Goal: Communication & Community: Answer question/provide support

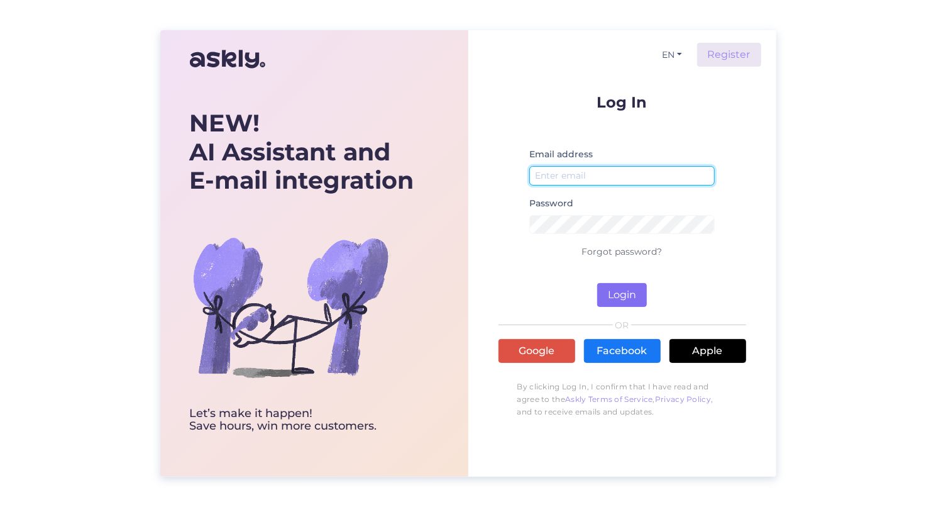
type input "[PERSON_NAME][EMAIL_ADDRESS][DOMAIN_NAME]"
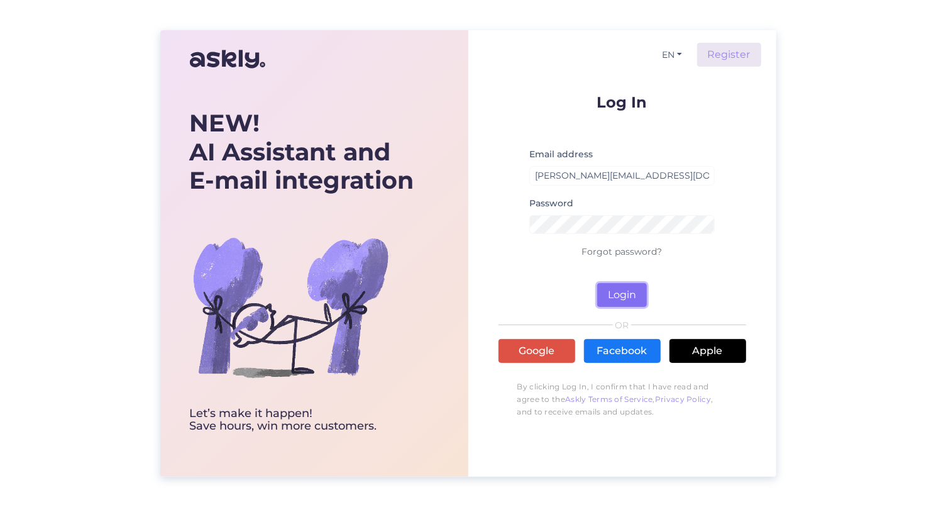
click at [624, 296] on button "Login" at bounding box center [622, 295] width 50 height 24
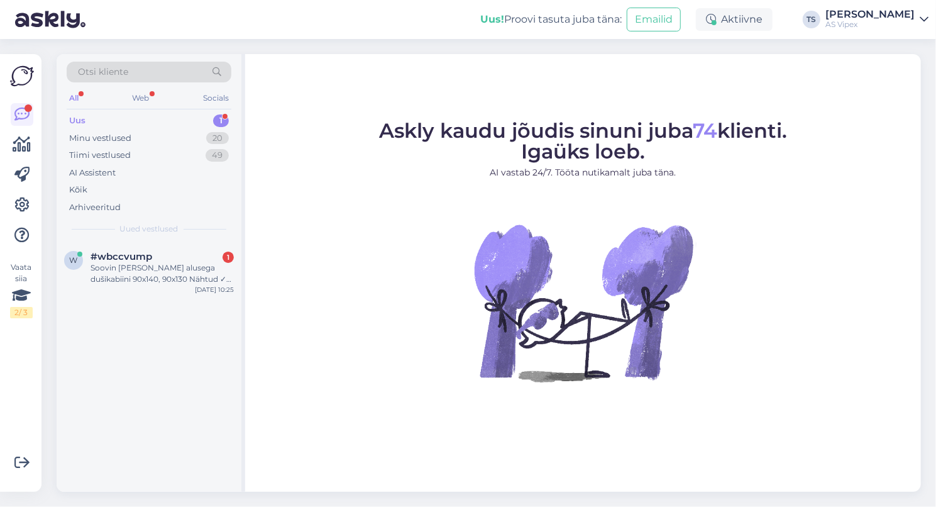
click at [96, 119] on div "Uus 1" at bounding box center [149, 121] width 165 height 18
click at [177, 267] on div "Soovin [PERSON_NAME] alusega dušikabiini 90x140, 90x130 Nähtud ✓ 10:24" at bounding box center [162, 273] width 143 height 23
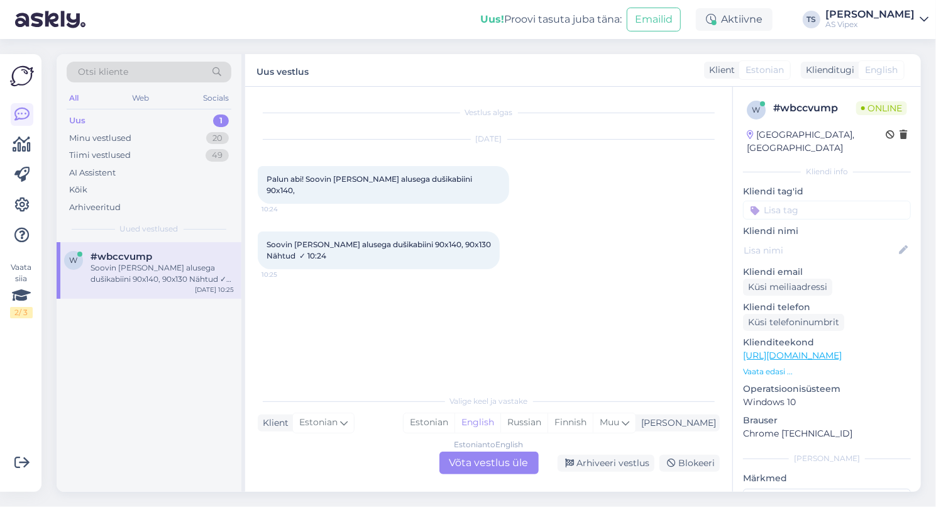
click at [467, 461] on div "Estonian to English Võta vestlus üle" at bounding box center [488, 462] width 99 height 23
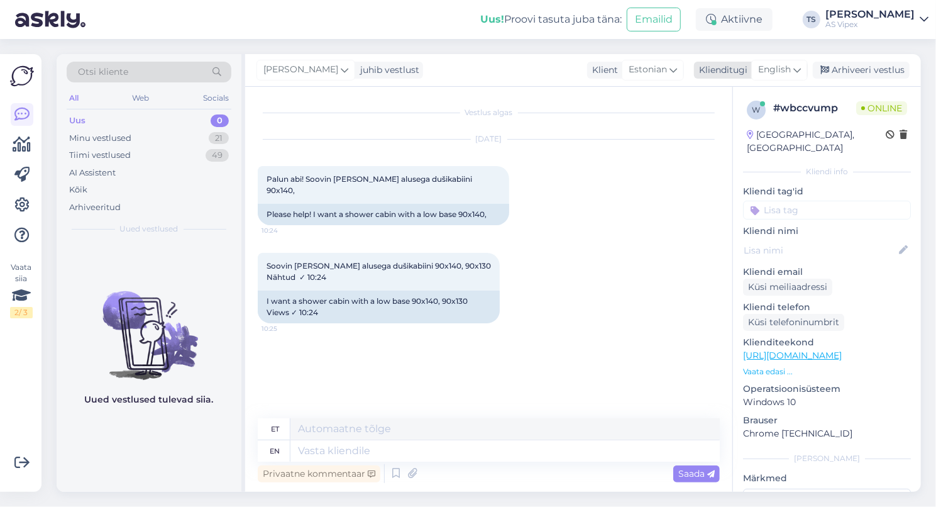
click at [797, 69] on icon at bounding box center [797, 70] width 8 height 14
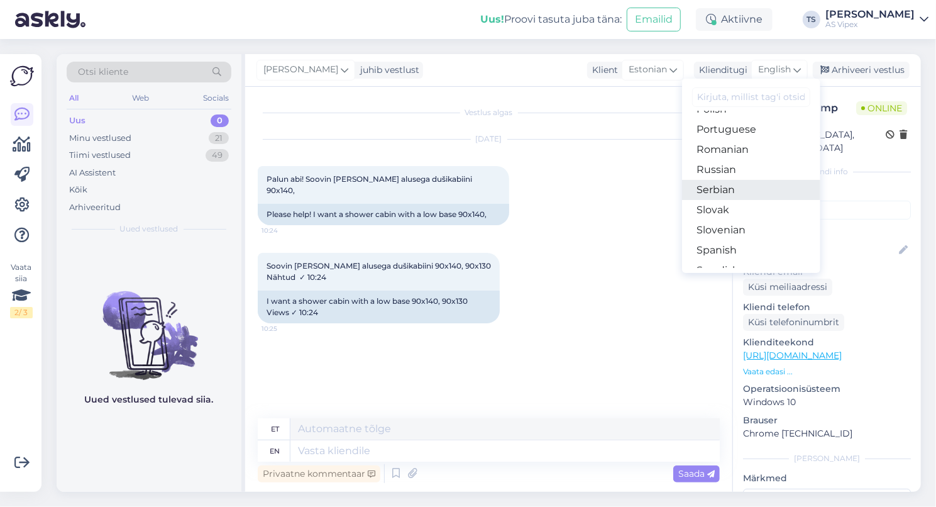
scroll to position [503, 0]
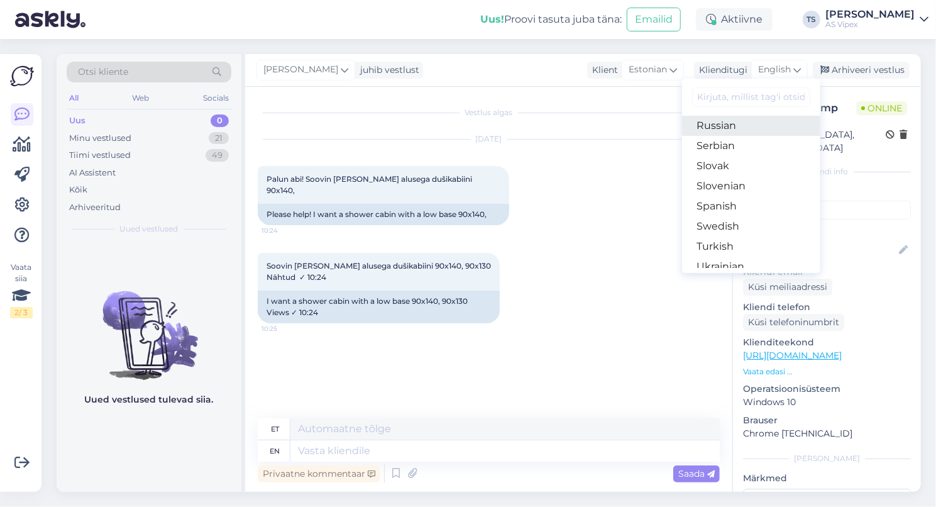
click at [721, 123] on link "Russian" at bounding box center [751, 126] width 138 height 20
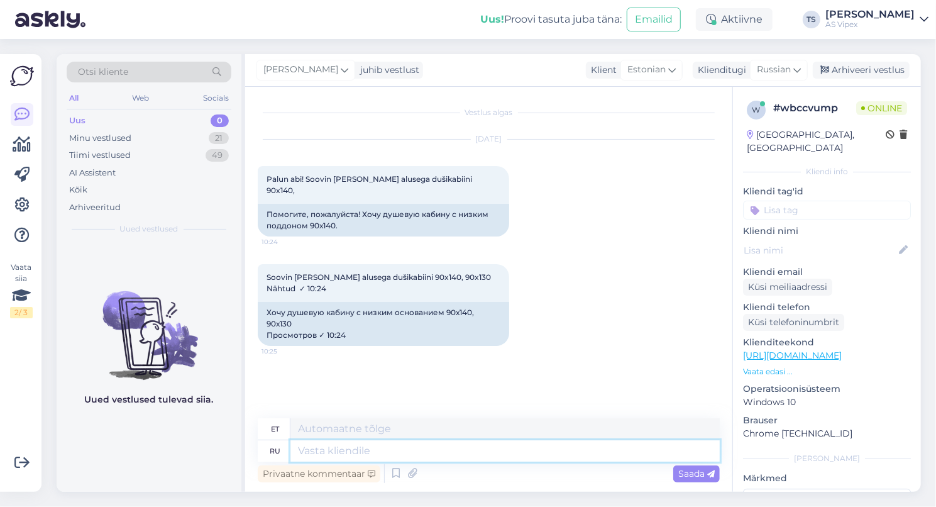
click at [316, 449] on textarea at bounding box center [504, 450] width 429 height 21
type textarea "Plhfdcndeqnt"
type textarea "P"
click at [321, 452] on textarea at bounding box center [504, 450] width 429 height 21
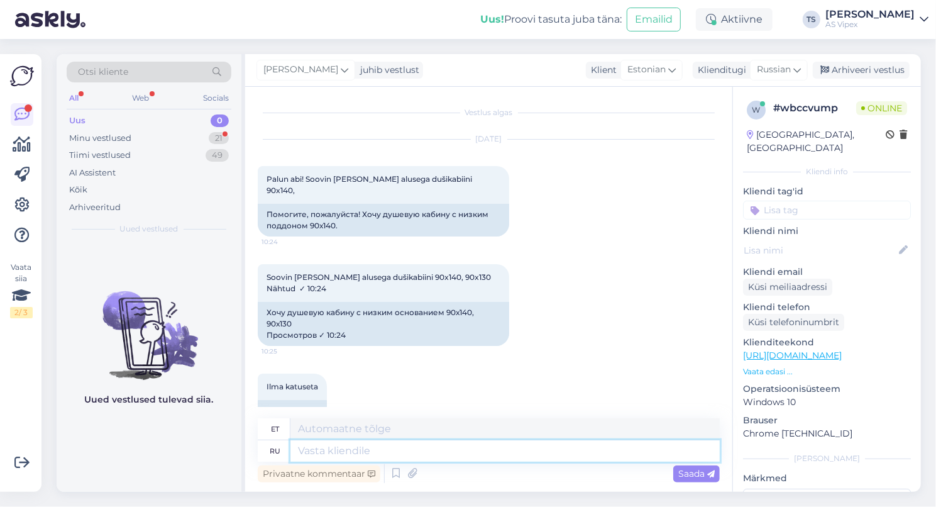
scroll to position [16, 0]
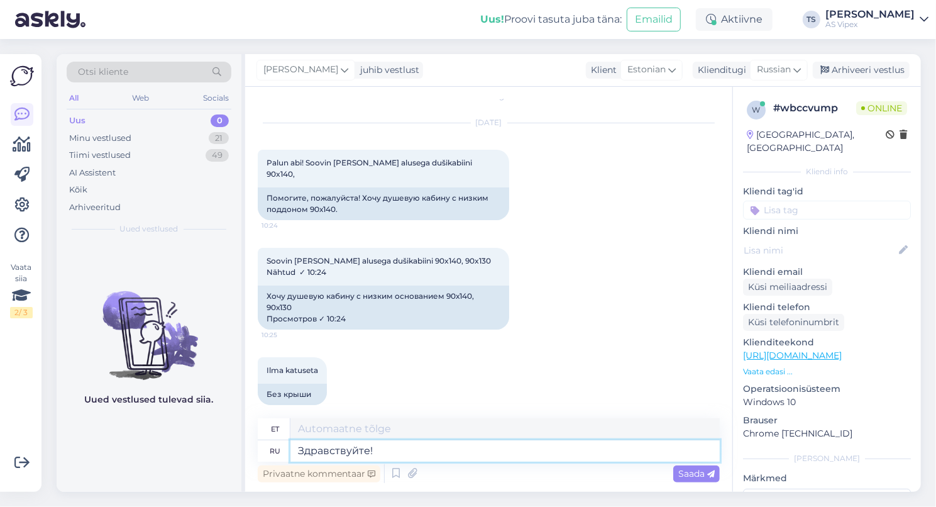
type textarea "Здравствуйте!"
type textarea "Tere!"
type textarea "Здравствуйте! К"
type textarea "Tere! K"
type textarea "Здравствуйте! К сожалению,"
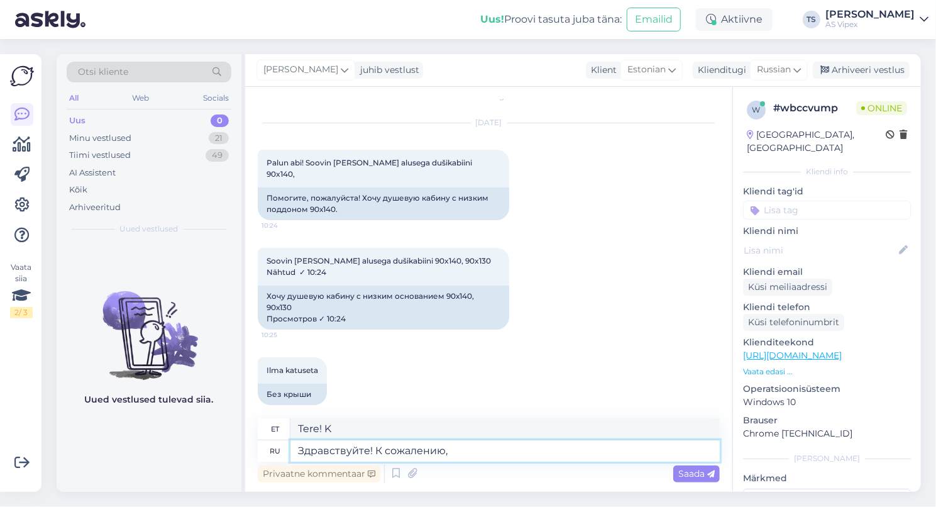
type textarea "Tere! Kahjuks"
type textarea "Здравствуйте! К сожалению, таких"
type textarea "Tere! Kahjuks selliseid pole."
type textarea "Здравствуйте! К сожалению, таких размеров"
type textarea "Tere! Kahjuks on need suurused"
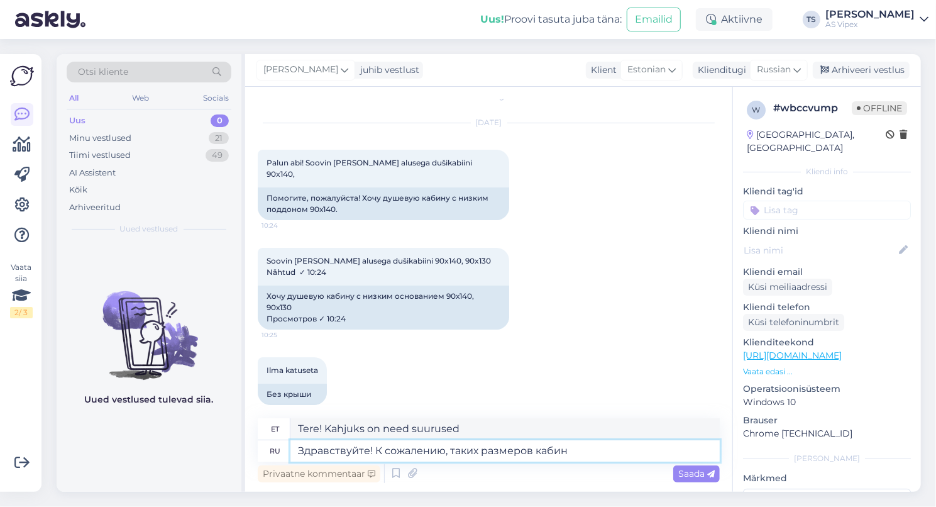
type textarea "Здравствуйте! К сожалению, таких размеров кабин в"
type textarea "Tere! Kahjuks pole sellise suurusega kajuteid saadaval."
type textarea "Здравствуйте! К сожалению, таких размеров кабин в"
type textarea "Tere! Kahjuks pole sellise suurusega kajuteid siin saadaval."
type textarea "Здравствуйте! К сожалению, таких размеров кабин в нашем"
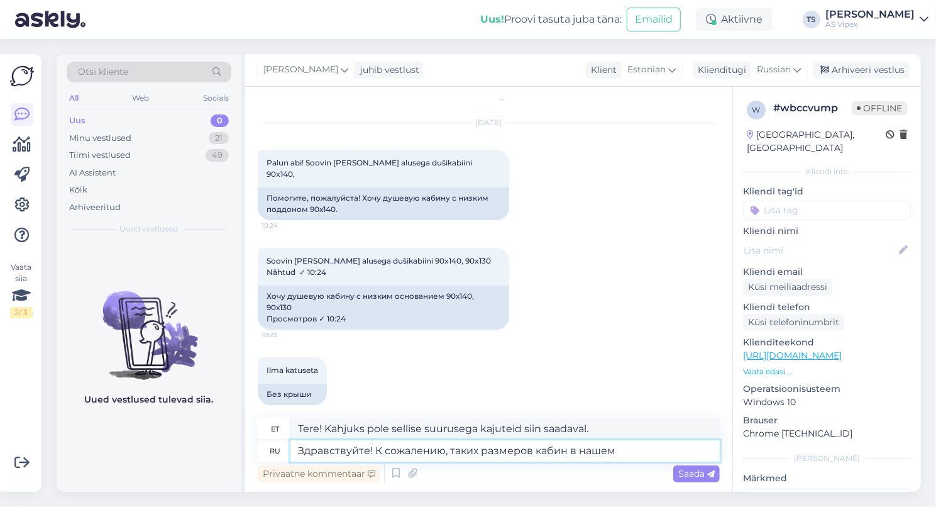
type textarea "Tere! Kahjuks meil sellise suurusega kajutit pole."
type textarea "Здравствуйте! К сожалению, таких размеров кабин в нашем ассорт"
type textarea "Tere! Kahjuks pole meil sellise suurusega kajuteid valikus."
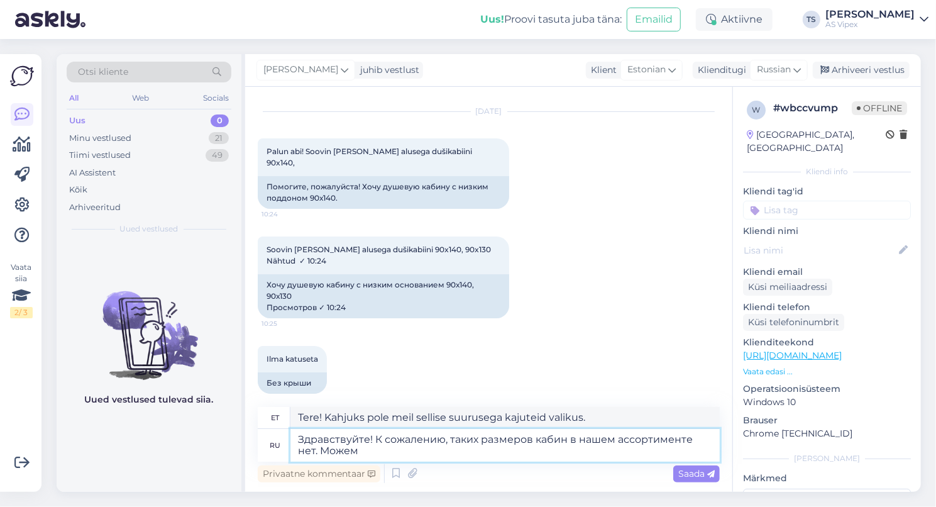
type textarea "Здравствуйте! К сожалению, таких размеров кабин в нашем ассортименте нет. Можем"
type textarea "Tere! Kahjuks pole meil valikus selliseid kajutisuurusi. Me saame"
type textarea "Здравствуйте! К сожалению, таких размеров кабин в нашем ассортименте нет. Можем…"
type textarea "Tere! Kahjuks pole meil valikus sellise suurusega kajuteid. Saame pakkuda"
type textarea "Здравствуйте! К сожалению, таких размеров кабин в нашем ассортименте нет. Можем…"
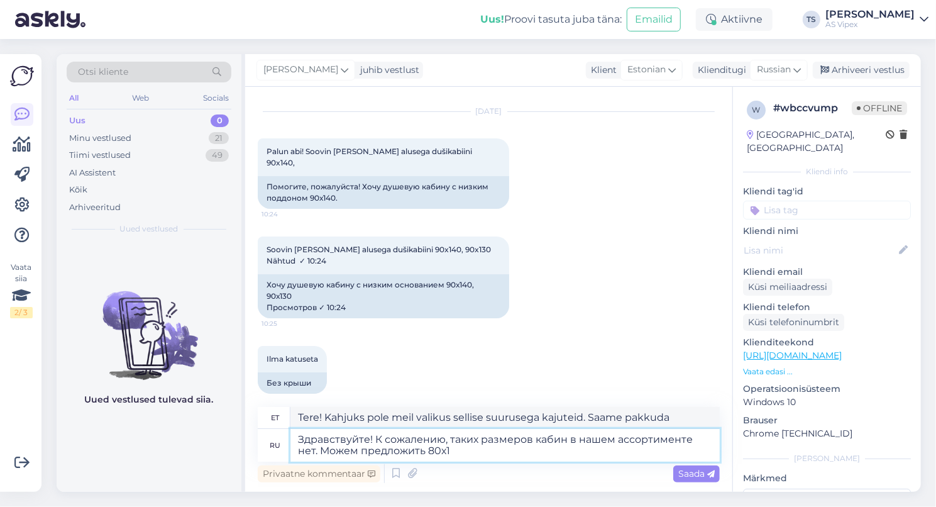
type textarea "Tere! Kahjuks pole meil valikus selliseid kajutisuurusi. Saame pakkuda 80x"
type textarea "Здравствуйте! К сожалению, таких размеров кабин в нашем ассортименте нет. Можем…"
type textarea "Tere! Kahjuks pole meil valikus selliseid kajutisuurusi. Saame pakkuda 80x110."
click at [478, 449] on textarea "Здравствуйте! К сожалению, таких размеров кабин в нашем ассортименте нет. Можем…" at bounding box center [504, 445] width 429 height 33
paste textarea "S28BH207"
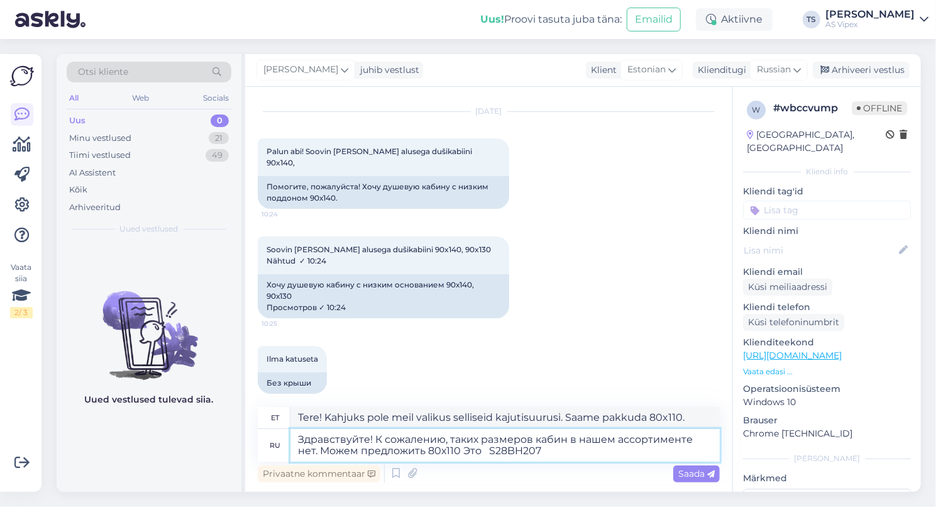
type textarea "Здравствуйте! К сожалению, таких размеров кабин в нашем ассортименте нет. Можем…"
type textarea "Tere! Kahjuks pole meil valikus selliseid kajutimõõte. Saame pakkuda 80x110. Se…"
type textarea "Здравствуйте! К сожалению, таких размеров кабин в нашем ассортименте нет. Можем…"
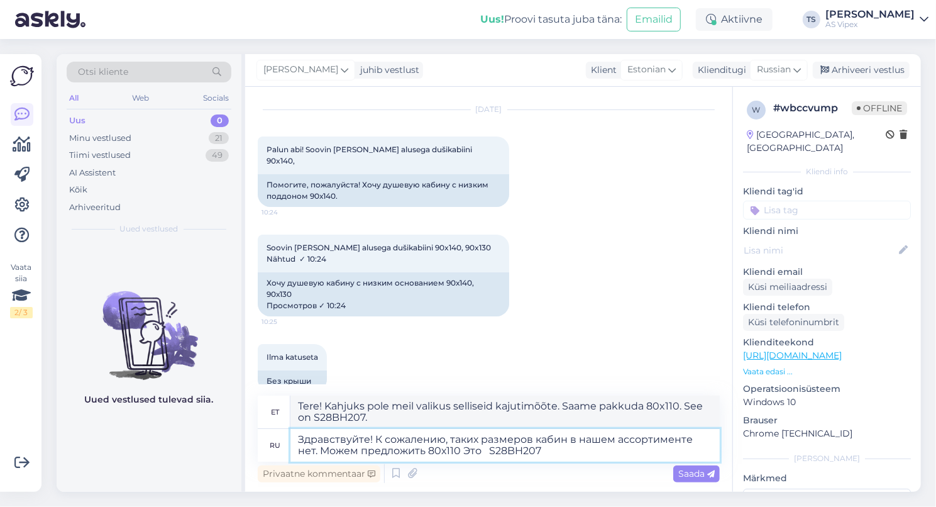
type textarea "Tere! Kahjuks pole meil valikus selliseid kajutimõõte. Pakume 80x110. See on S2…"
type textarea "Здравствуйте! К сожалению, таких размеров кабин в нашем ассортименте нет. Можем…"
type textarea "Tere! Kahjuks pole meil valikus selliseid kajutimõõte. Saame pakkuda 80x110. Se…"
type textarea "Здравствуйте! К сожалению, таких размеров кабин в нашем ассортименте нет. Можем…"
type textarea "Tere! Kahjuks pole meil valikus sellistes mõõtudes kabiine. Pakume 80x110. See …"
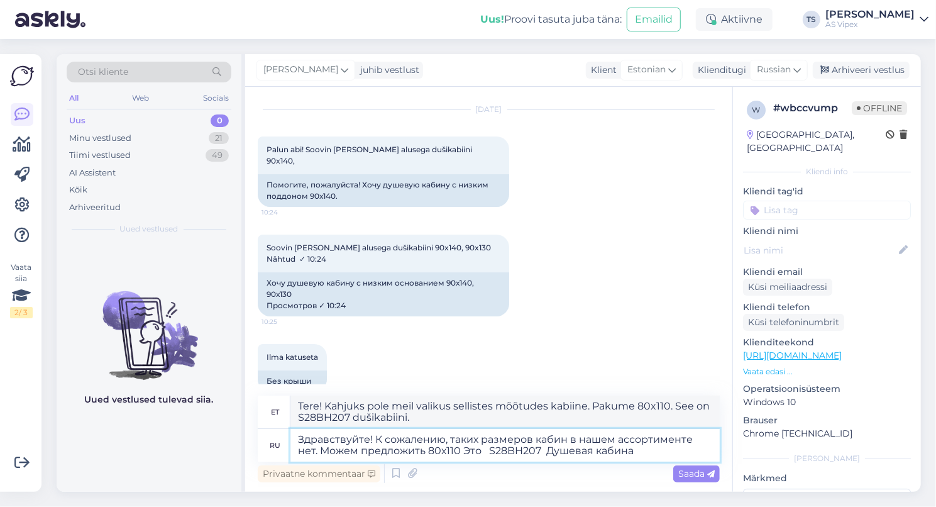
type textarea "Здравствуйте! К сожалению, таких размеров кабин в нашем ассортименте нет. Можем…"
type textarea "Tere! Kahjuks pole meil valikus sellistes mõõtudes kabiine. Pakume dušikabiini …"
type textarea "Здравствуйте! К сожалению, таких размеров кабин в нашем ассортименте нет. Можем…"
type textarea "Tere! Kahjuks pole meil valikus sellistes mõõtudes kabiine. Pakume 80x110. See …"
type textarea "Здравствуйте! К сожалению, таких размеров кабин в нашем ассортименте нет. Можем…"
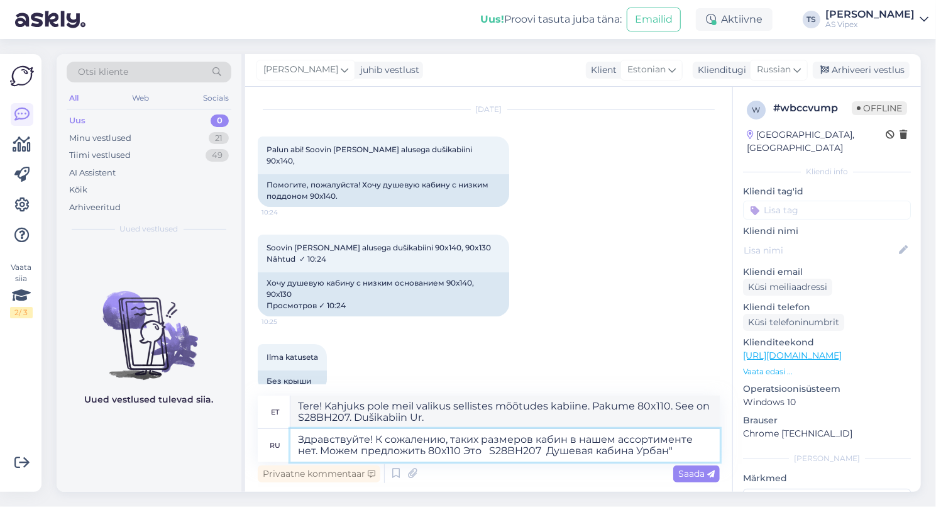
type textarea "Tere! Kahjuks pole meil valikus sellistes mõõtudes kabiine. Pakume 80x110. See …"
click at [638, 451] on textarea "Здравствуйте! К сожалению, таких размеров кабин в нашем ассортименте нет. Можем…" at bounding box center [504, 445] width 429 height 33
type textarea "Здравствуйте! К сожалению, таких размеров кабин в нашем ассортименте нет. Можем…"
type textarea "Tere! Kahjuks pole meil valikus sellistes mõõtudes kabiine. Pakume 80x110. See …"
type textarea "Здравствуйте! К сожалению, таких размеров кабин в нашем ассортименте нет. Можем…"
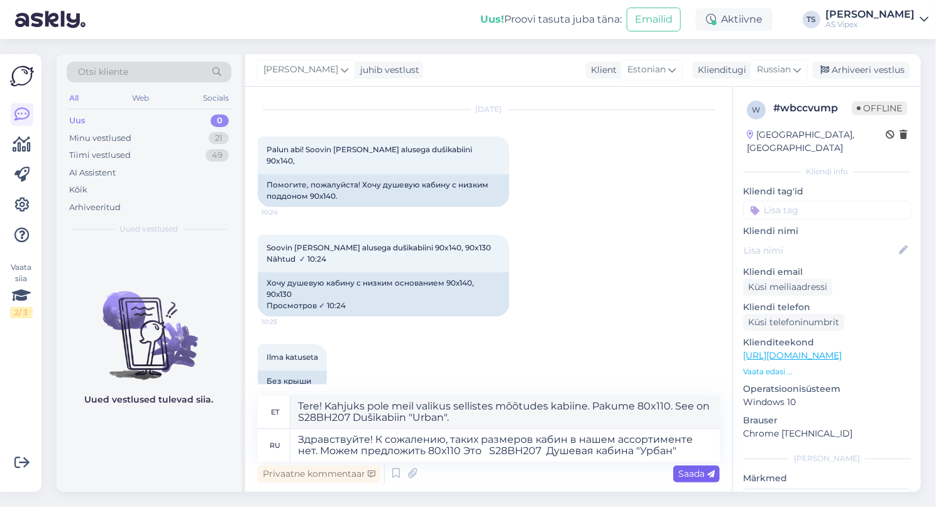
click at [690, 474] on span "Saada" at bounding box center [696, 473] width 36 height 11
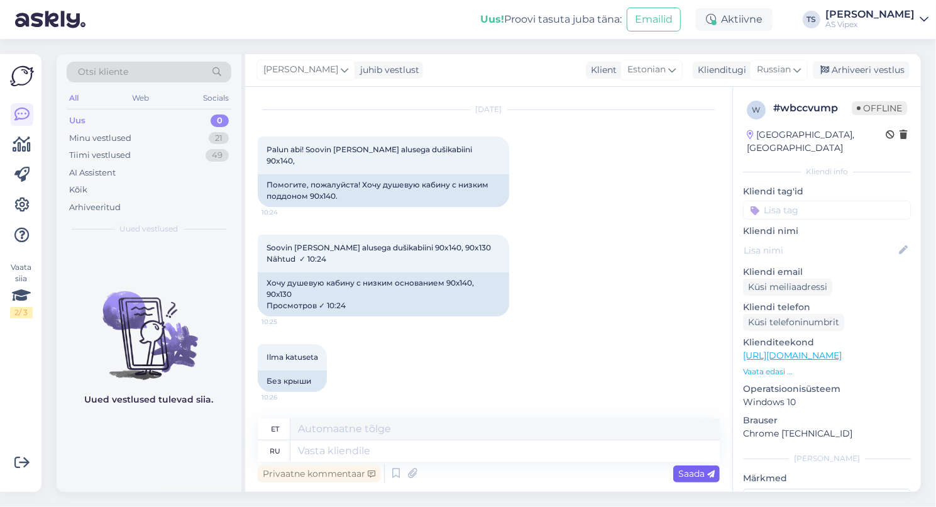
scroll to position [126, 0]
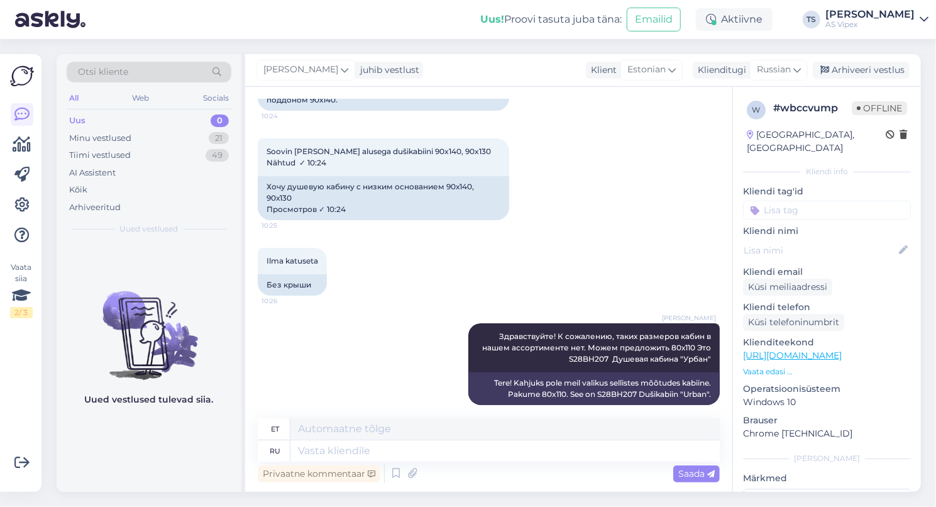
click at [920, 14] on icon at bounding box center [924, 19] width 9 height 10
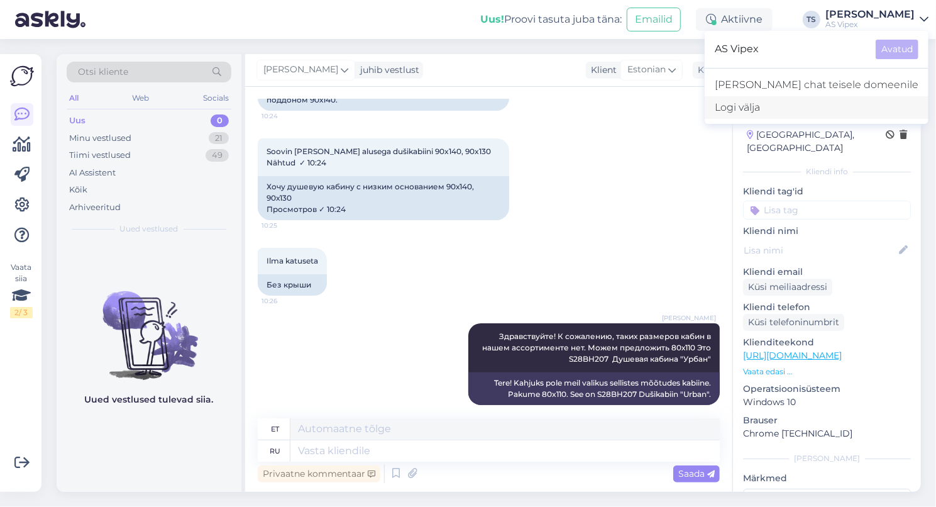
drag, startPoint x: 805, startPoint y: 107, endPoint x: 788, endPoint y: 110, distance: 17.9
click at [805, 107] on div "Logi välja" at bounding box center [817, 107] width 224 height 23
